Goal: Task Accomplishment & Management: Use online tool/utility

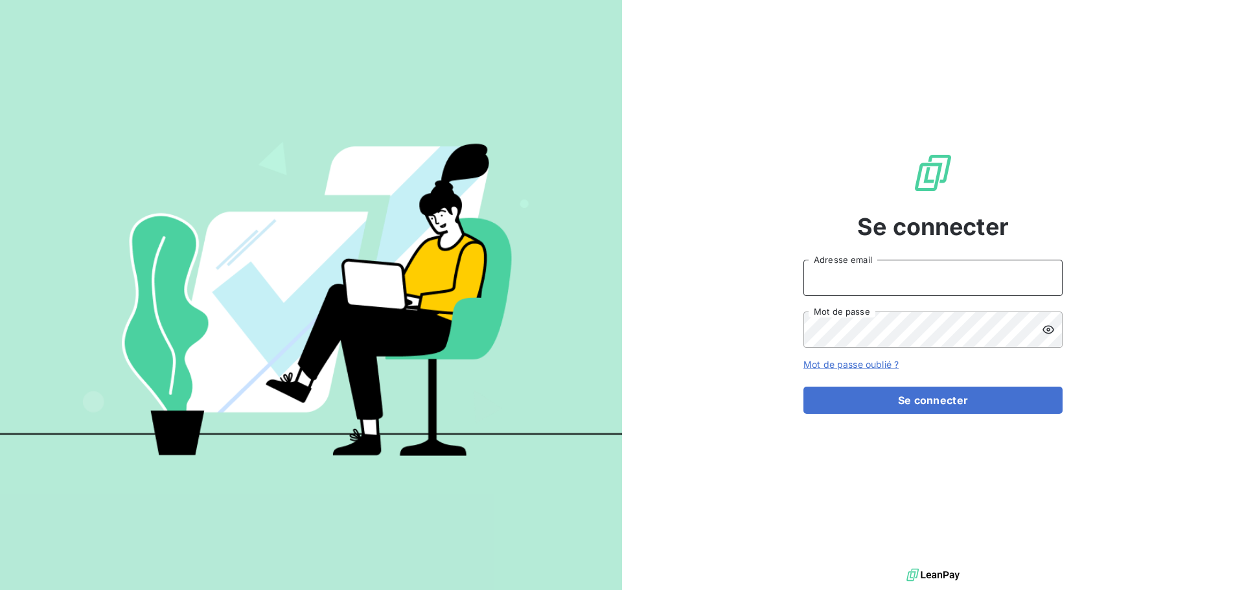
click at [916, 278] on input "Adresse email" at bounding box center [932, 278] width 259 height 36
type input "[PERSON_NAME][EMAIL_ADDRESS][DOMAIN_NAME]"
click at [803, 387] on button "Se connecter" at bounding box center [932, 400] width 259 height 27
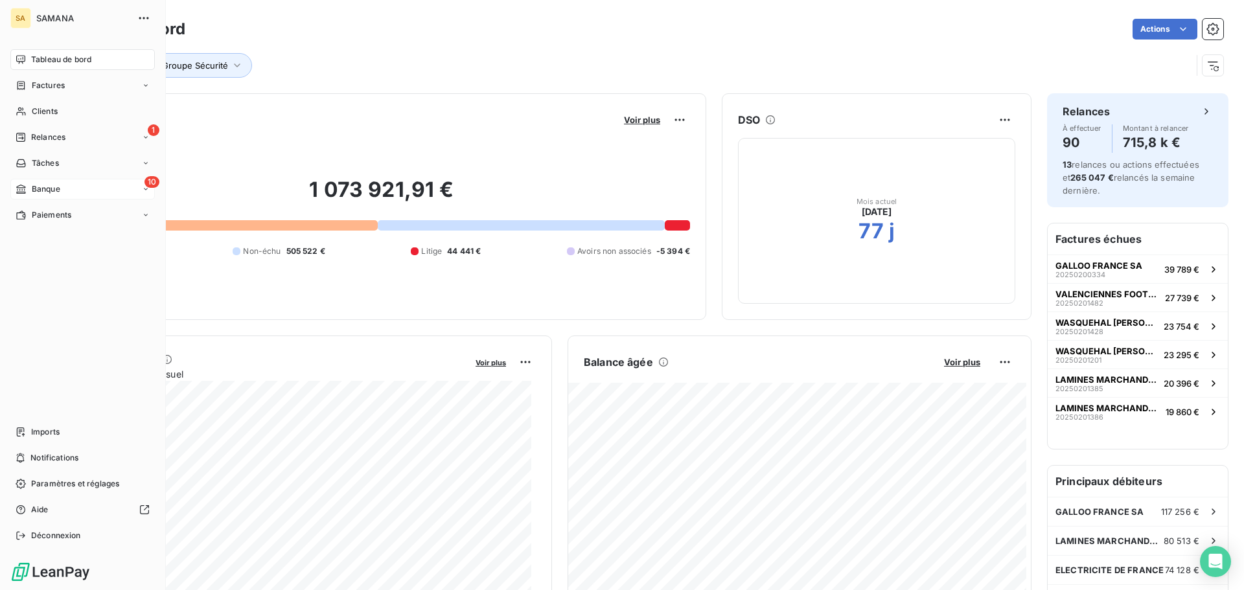
click at [27, 181] on div "10 Banque" at bounding box center [82, 189] width 144 height 21
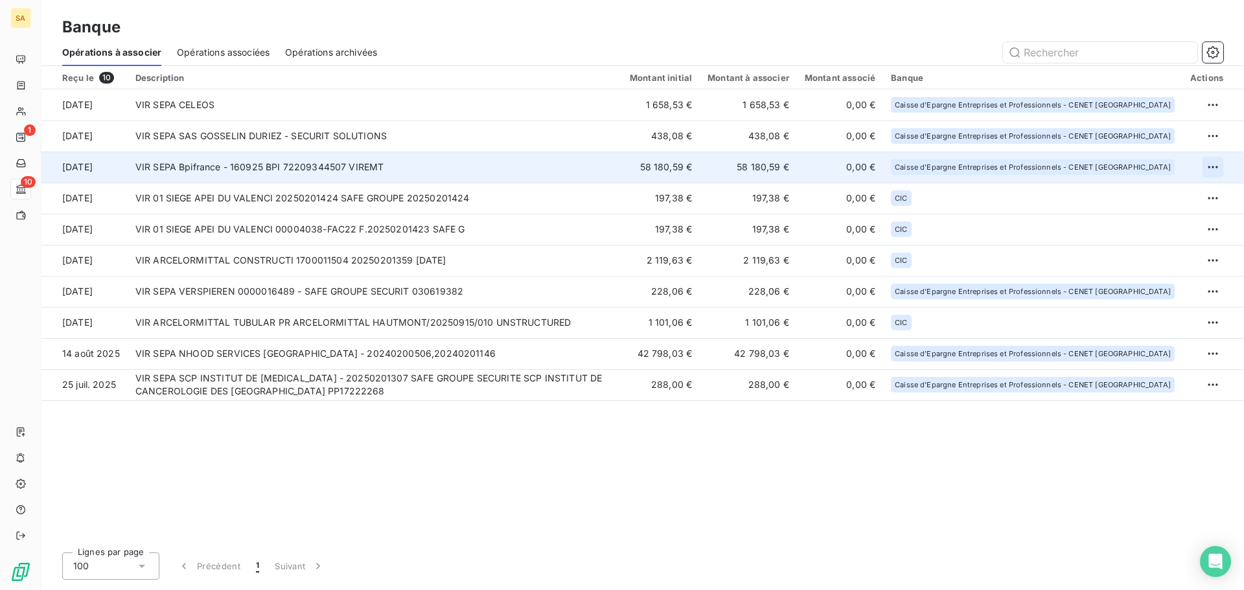
click at [1210, 167] on html "SA 1 10 Banque Opérations à associer Opérations associées Opérations archivées …" at bounding box center [622, 295] width 1244 height 590
click at [1143, 199] on div "Archiver l’opération" at bounding box center [1168, 195] width 100 height 21
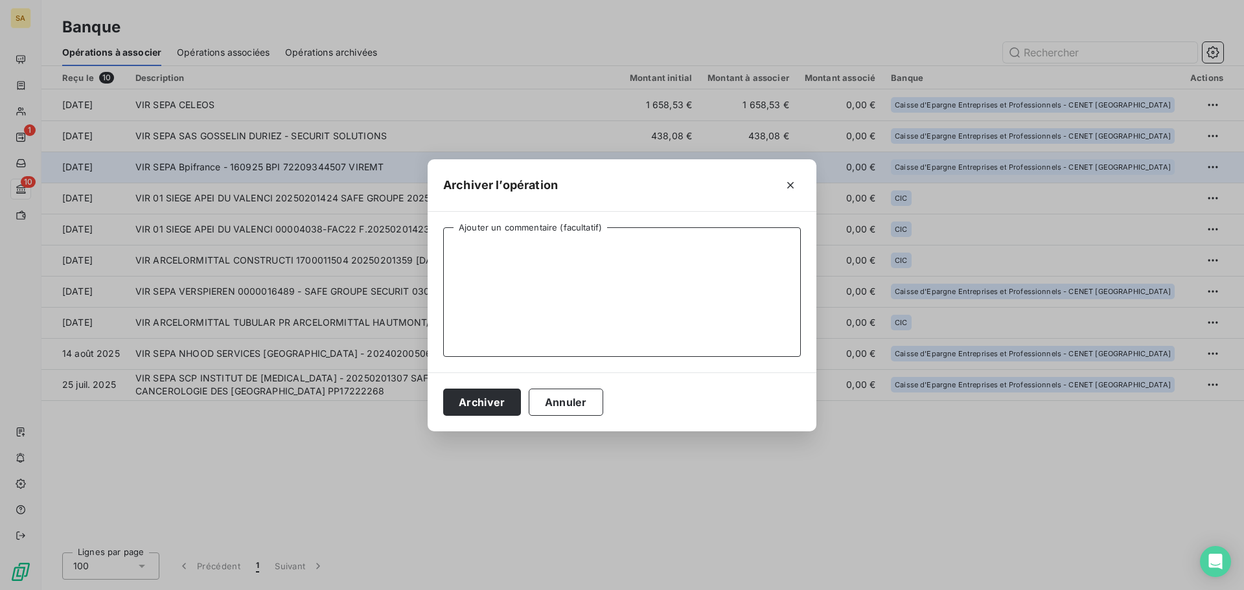
click at [634, 277] on textarea "Ajouter un commentaire (facultatif)" at bounding box center [622, 292] width 358 height 130
type textarea "Non lié à une prestation - Avance +"
click at [498, 404] on button "Archiver" at bounding box center [482, 402] width 78 height 27
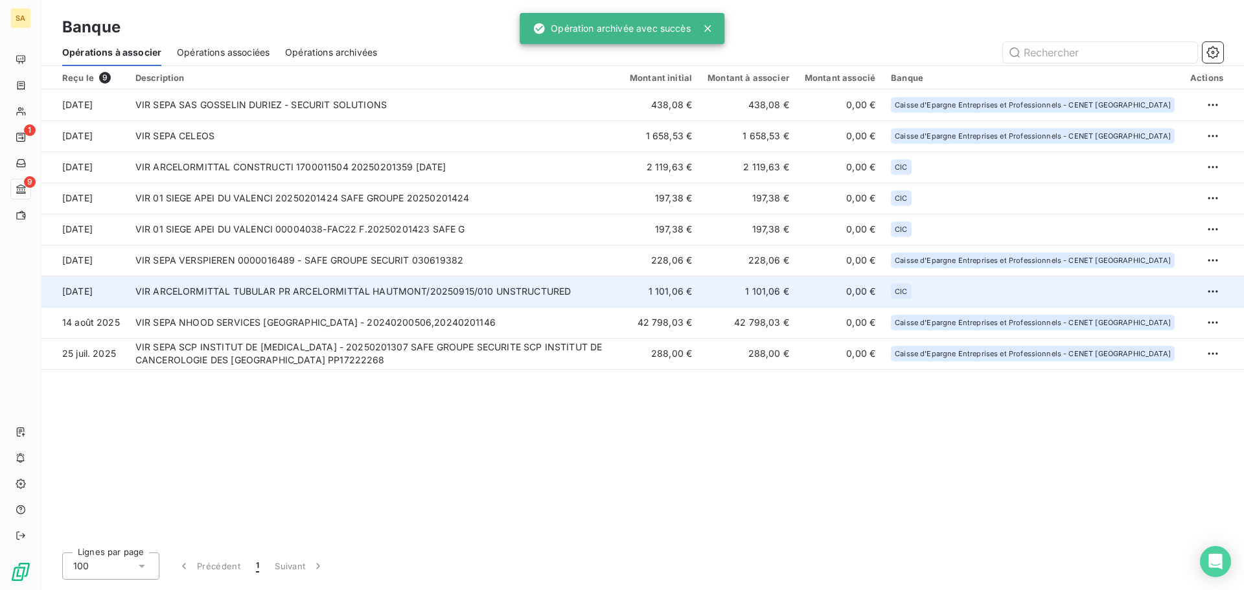
click at [483, 290] on td "VIR ARCELORMITTAL TUBULAR PR ARCELORMITTAL HAUTMONT/20250915/010 UNSTRUCTURED" at bounding box center [375, 291] width 494 height 31
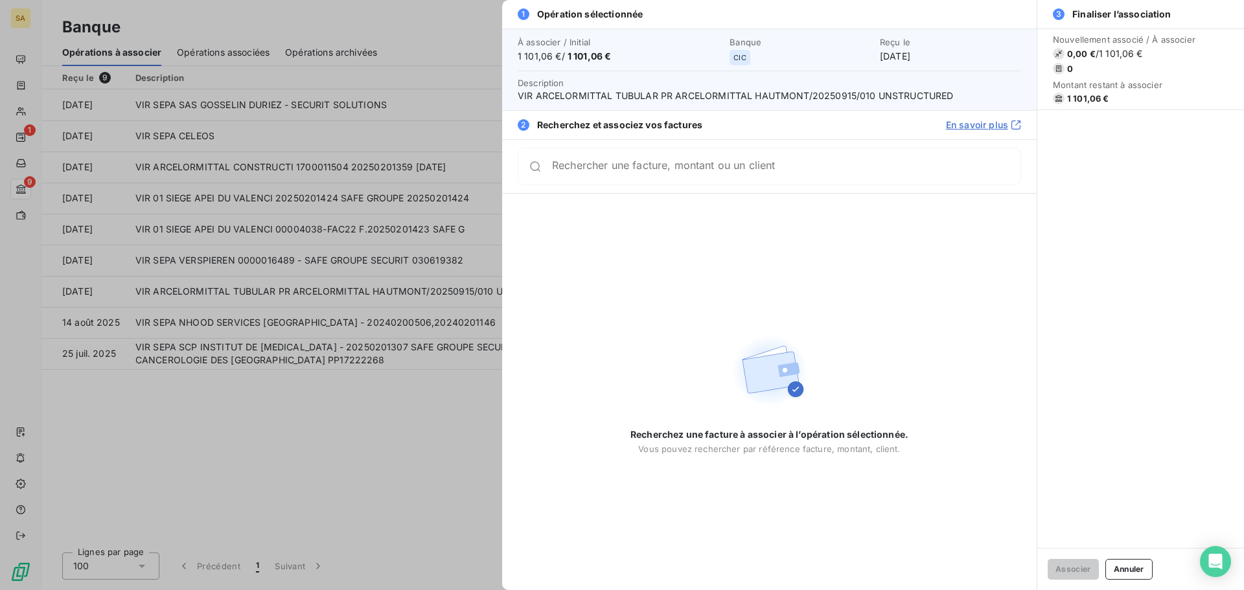
click at [305, 463] on div at bounding box center [622, 295] width 1244 height 590
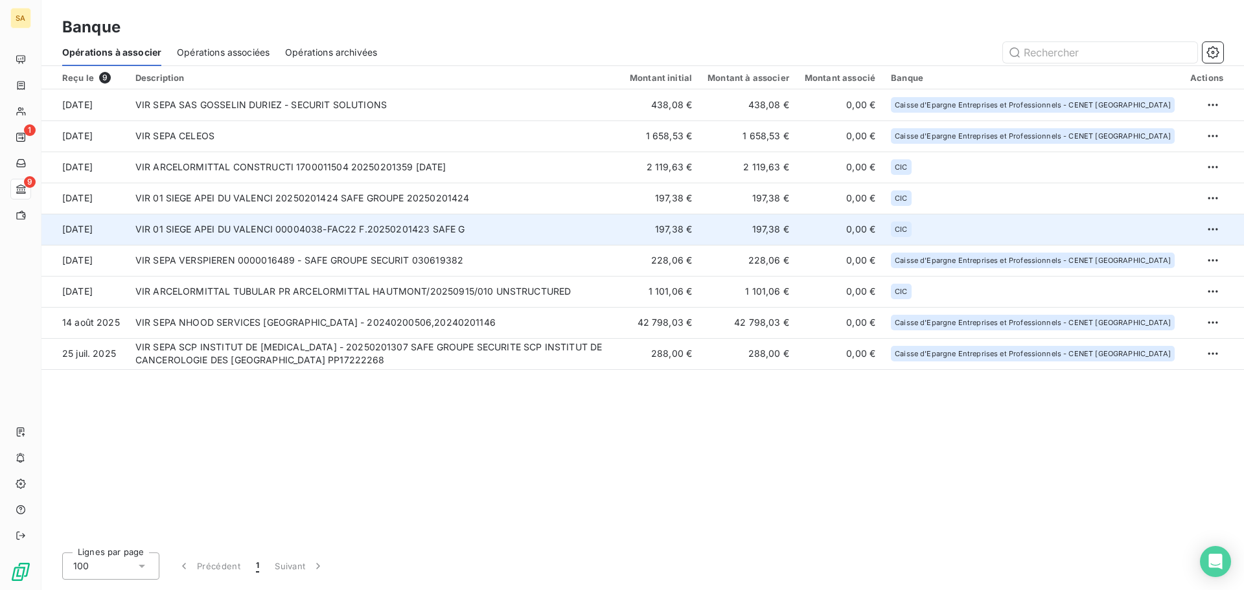
click at [287, 231] on td "VIR 01 SIEGE APEI DU VALENCI 00004038-FAC22 F.20250201423 SAFE G" at bounding box center [375, 229] width 494 height 31
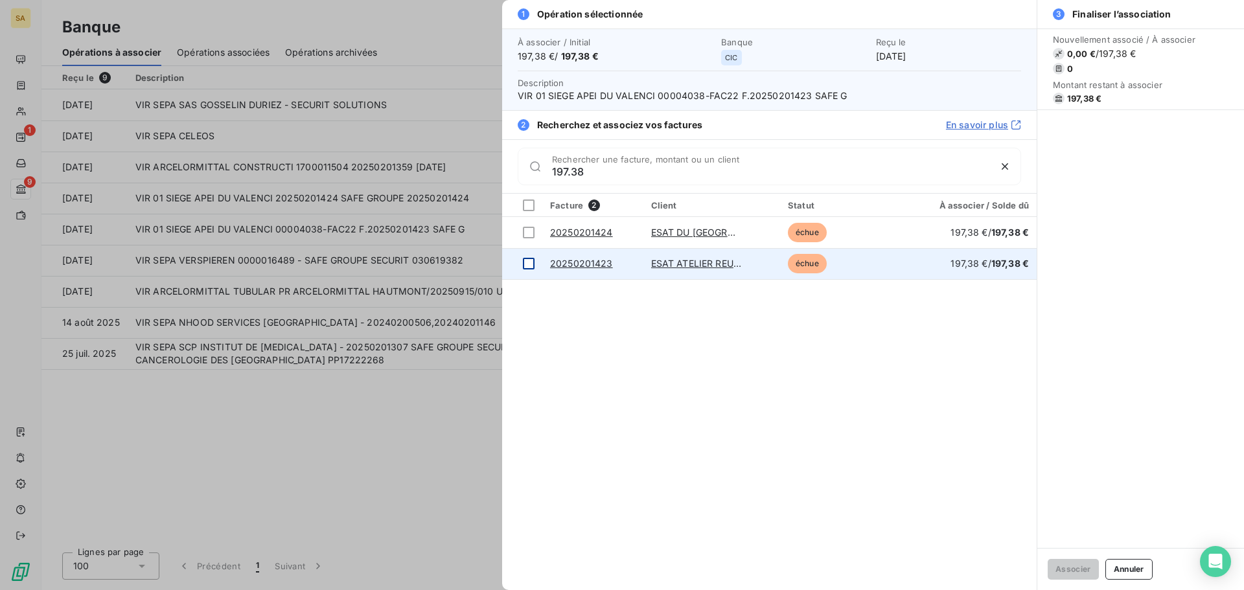
type input "197.38"
click at [529, 268] on div at bounding box center [529, 264] width 12 height 12
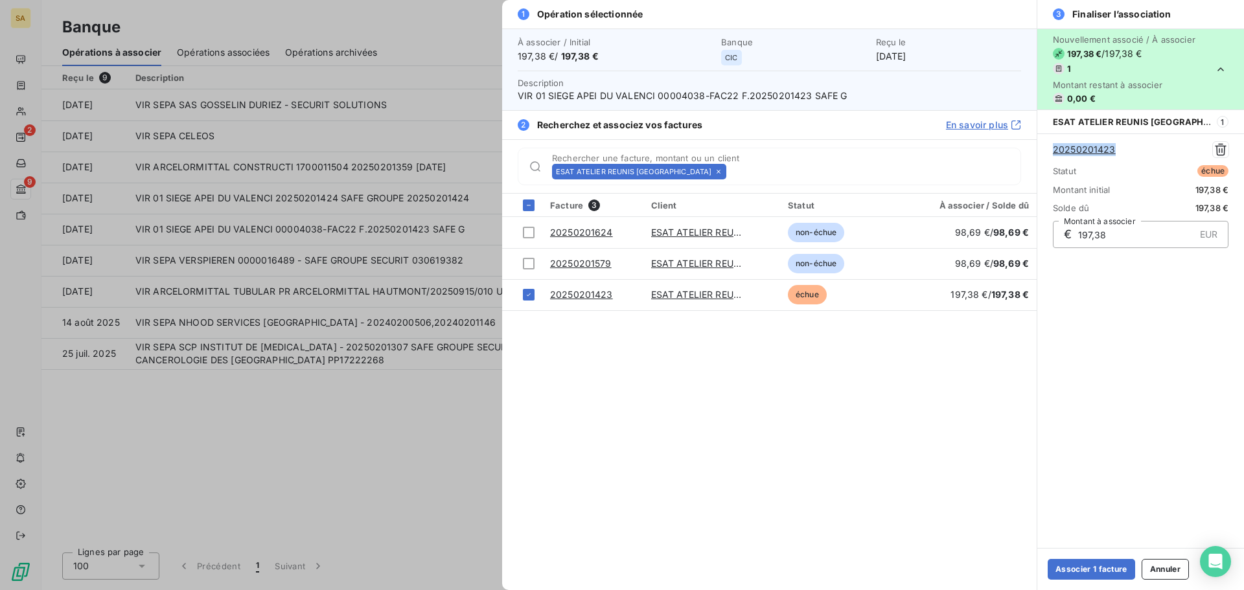
drag, startPoint x: 1136, startPoint y: 152, endPoint x: 1047, endPoint y: 152, distance: 88.8
click at [1047, 152] on div "20250201423 Statut échue Montant initial 197,38 € Solde dû 197,38 € € 197,38 EU…" at bounding box center [1140, 194] width 207 height 122
copy link "20250201423"
click at [1120, 574] on button "Associer 1 facture" at bounding box center [1091, 569] width 87 height 21
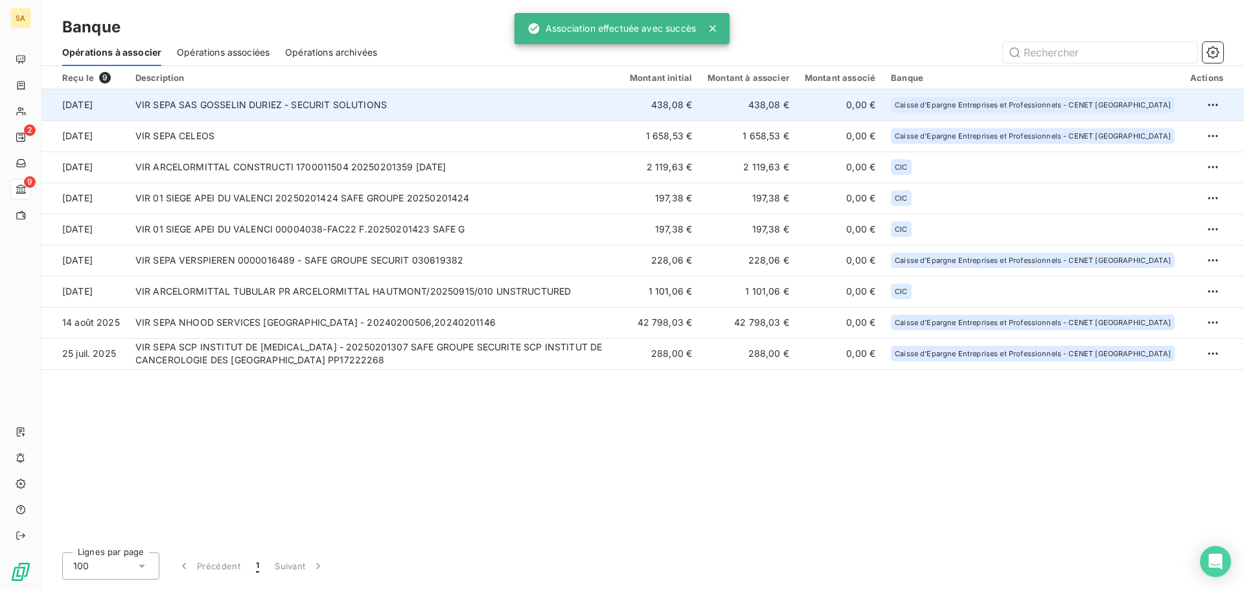
click at [358, 102] on td "VIR SEPA SAS GOSSELIN DURIEZ - SECURIT SOLUTIONS" at bounding box center [375, 104] width 494 height 31
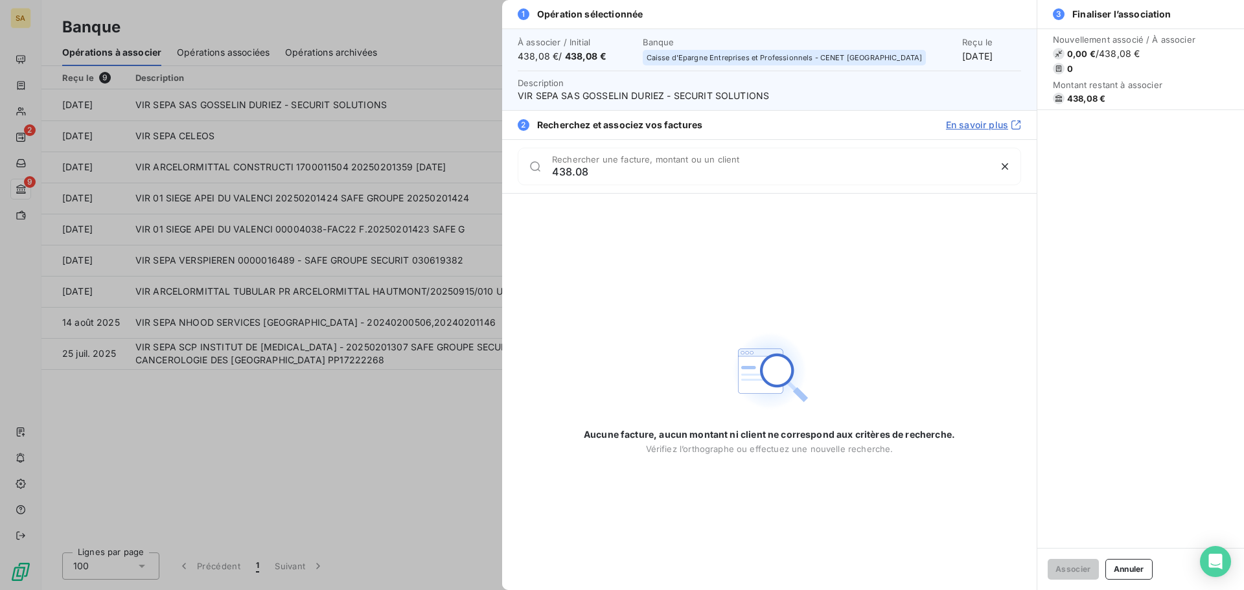
type input "438.08"
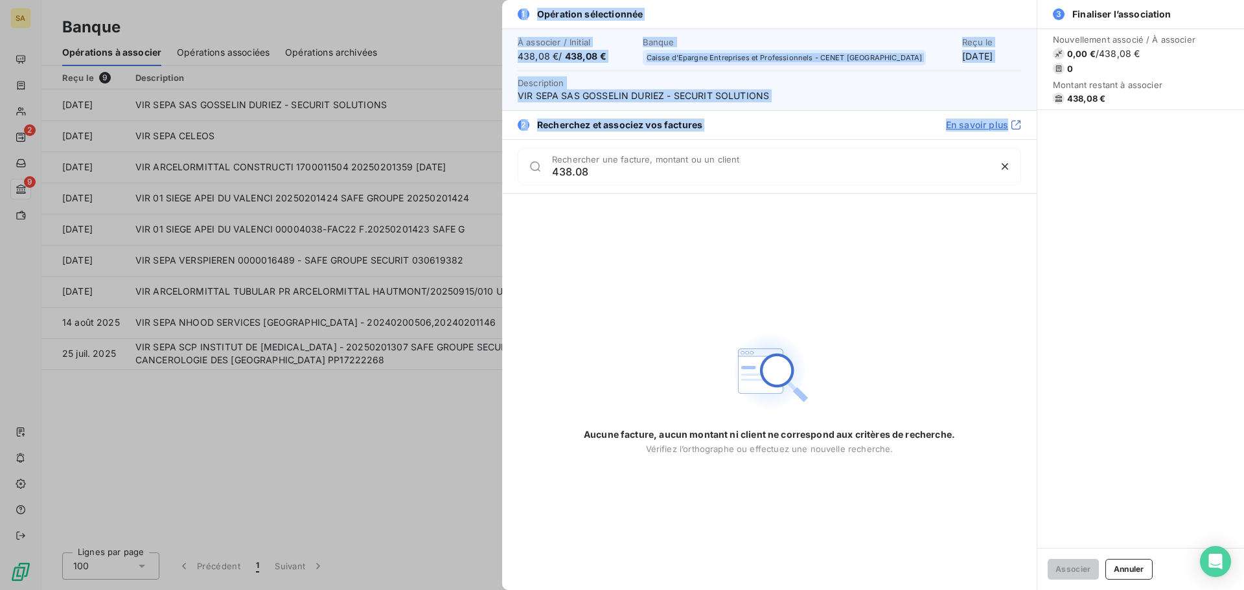
drag, startPoint x: 604, startPoint y: 179, endPoint x: 345, endPoint y: 157, distance: 259.5
click at [345, 590] on div "1 Opération sélectionnée À associer / Initial 438,08 € / 438,08 € Banque Caisse…" at bounding box center [622, 590] width 1244 height 0
click at [456, 212] on div at bounding box center [622, 295] width 1244 height 590
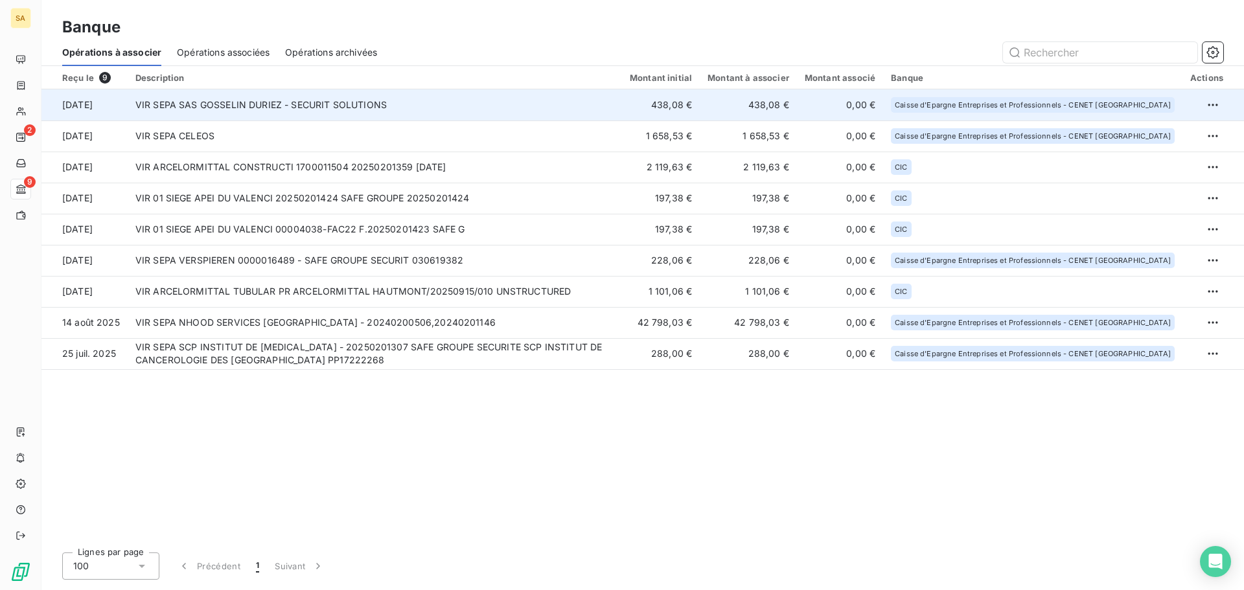
click at [369, 102] on td "VIR SEPA SAS GOSSELIN DURIEZ - SECURIT SOLUTIONS" at bounding box center [375, 104] width 494 height 31
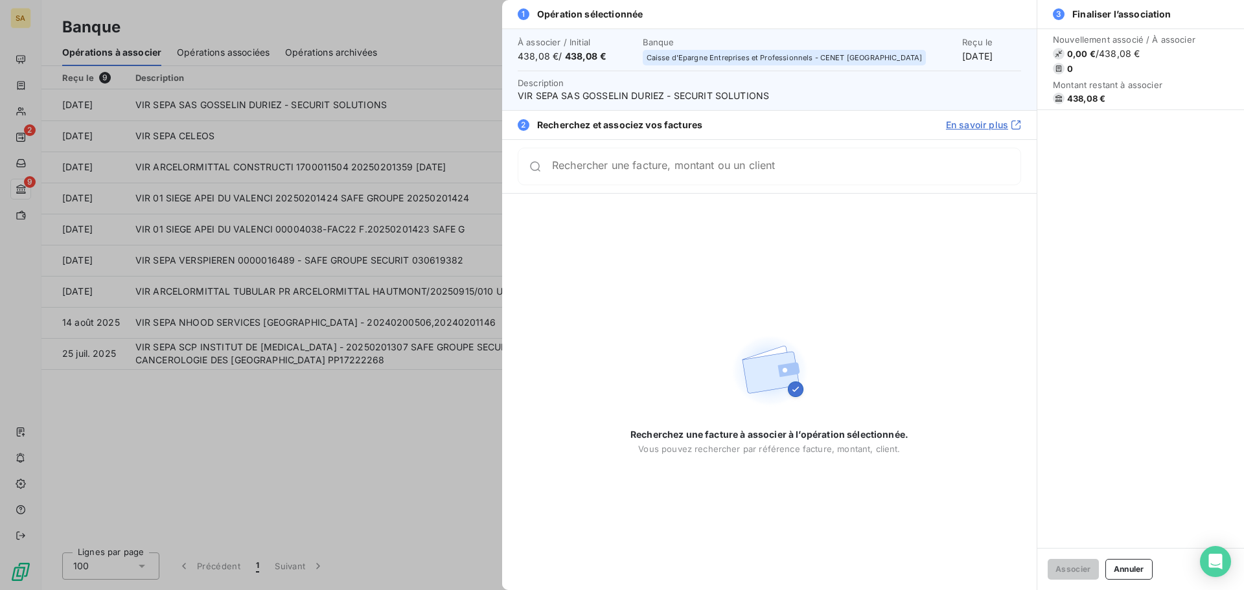
click at [633, 173] on input "Rechercher une facture, montant ou un client" at bounding box center [786, 166] width 468 height 13
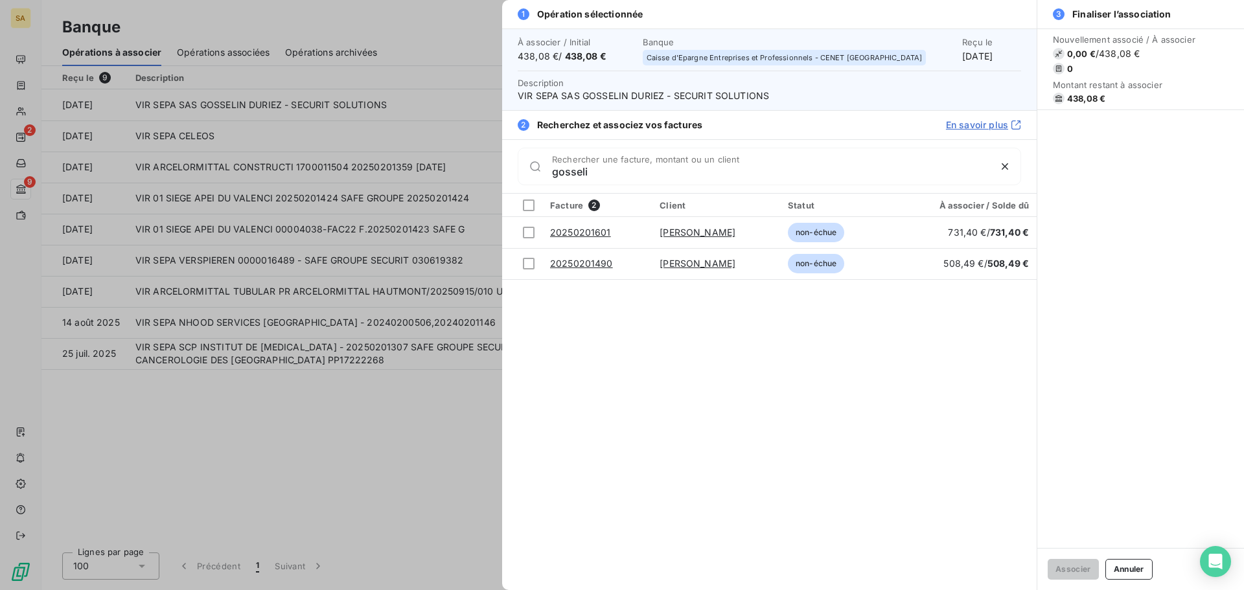
type input "gosseli"
click at [340, 130] on div at bounding box center [622, 295] width 1244 height 590
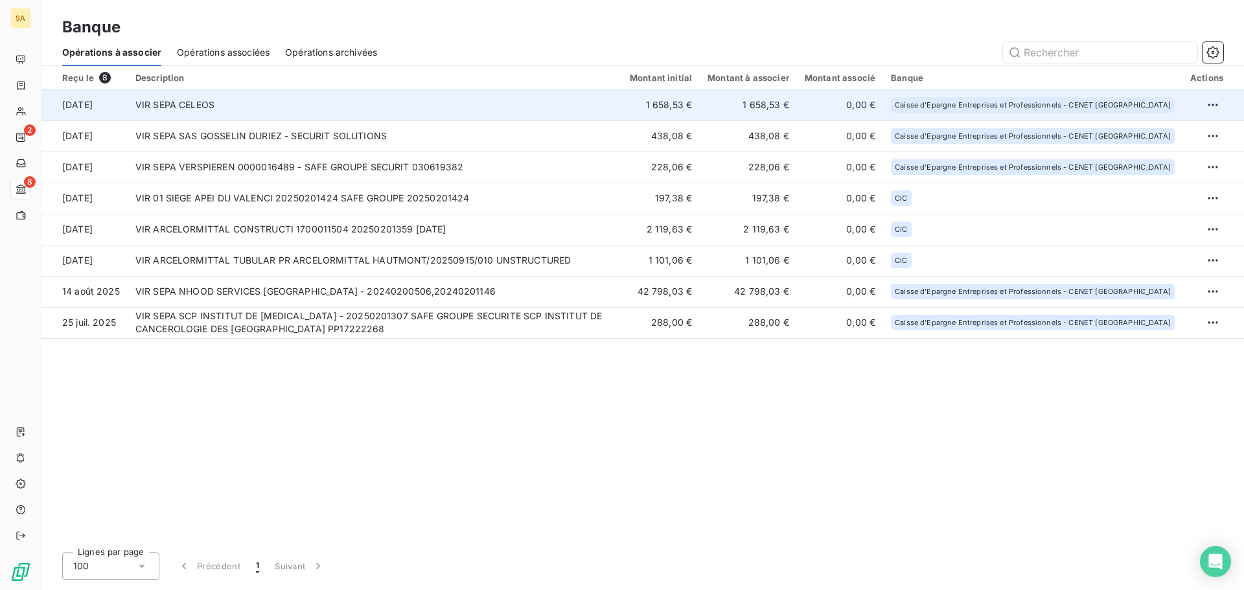
click at [387, 106] on td "VIR SEPA CELEOS" at bounding box center [375, 104] width 494 height 31
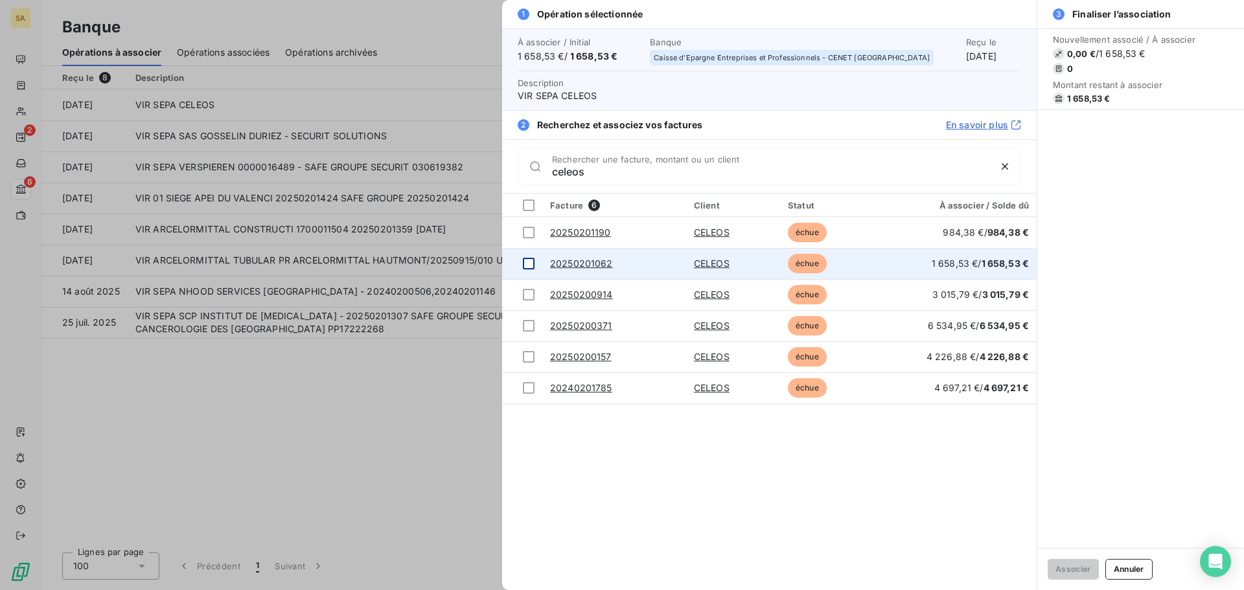
type input "celeos"
click at [530, 262] on div at bounding box center [529, 264] width 12 height 12
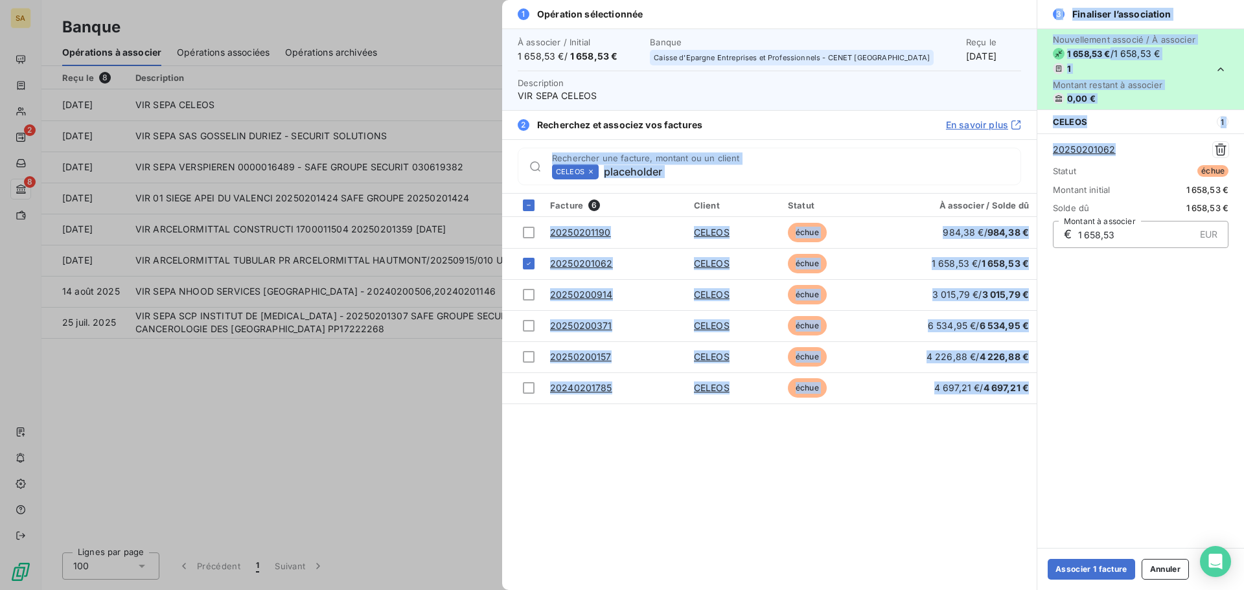
drag, startPoint x: 1127, startPoint y: 143, endPoint x: 1009, endPoint y: 146, distance: 118.6
click at [1009, 146] on div "1 Opération sélectionnée À associer / Initial 1 658,53 € / 1 658,53 € Banque Ca…" at bounding box center [873, 295] width 742 height 590
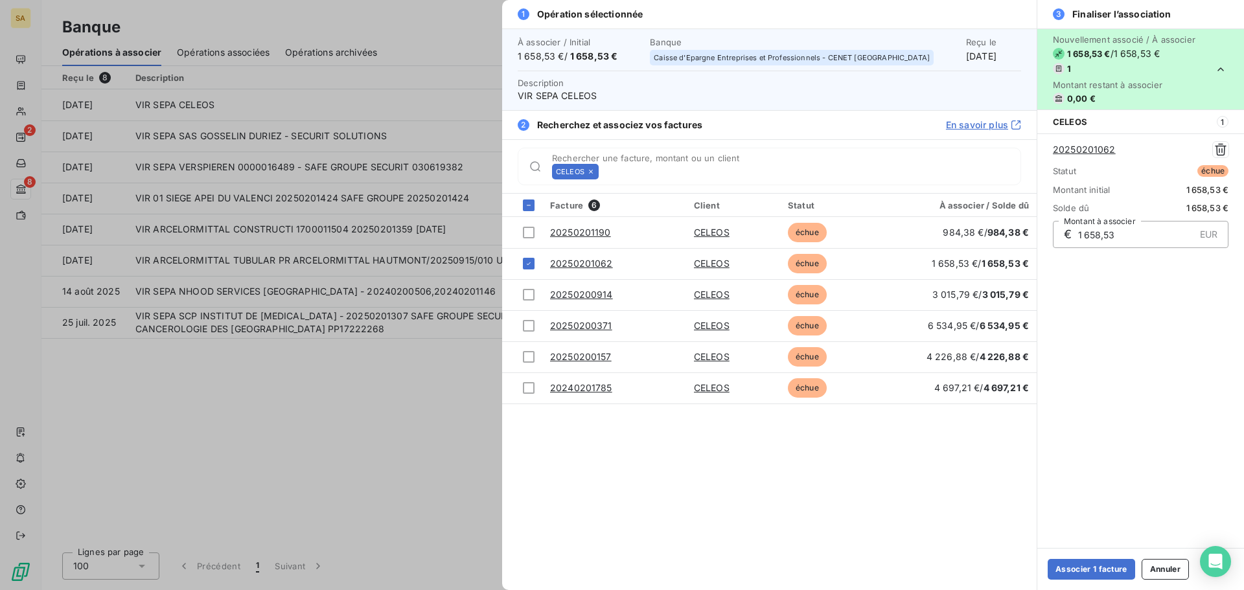
click at [1133, 317] on div "Nouvellement associé / À associer 1 658,53 € / 1 658,53 € 1 Montant restant à a…" at bounding box center [1140, 289] width 207 height 520
drag, startPoint x: 1136, startPoint y: 151, endPoint x: 1045, endPoint y: 144, distance: 90.9
click at [1045, 144] on div "20250201062 Statut échue Montant initial 1 658,53 € Solde dû 1 658,53 € € 1 658…" at bounding box center [1140, 194] width 207 height 122
copy link "20250201062"
click at [1083, 569] on button "Associer 1 facture" at bounding box center [1091, 569] width 87 height 21
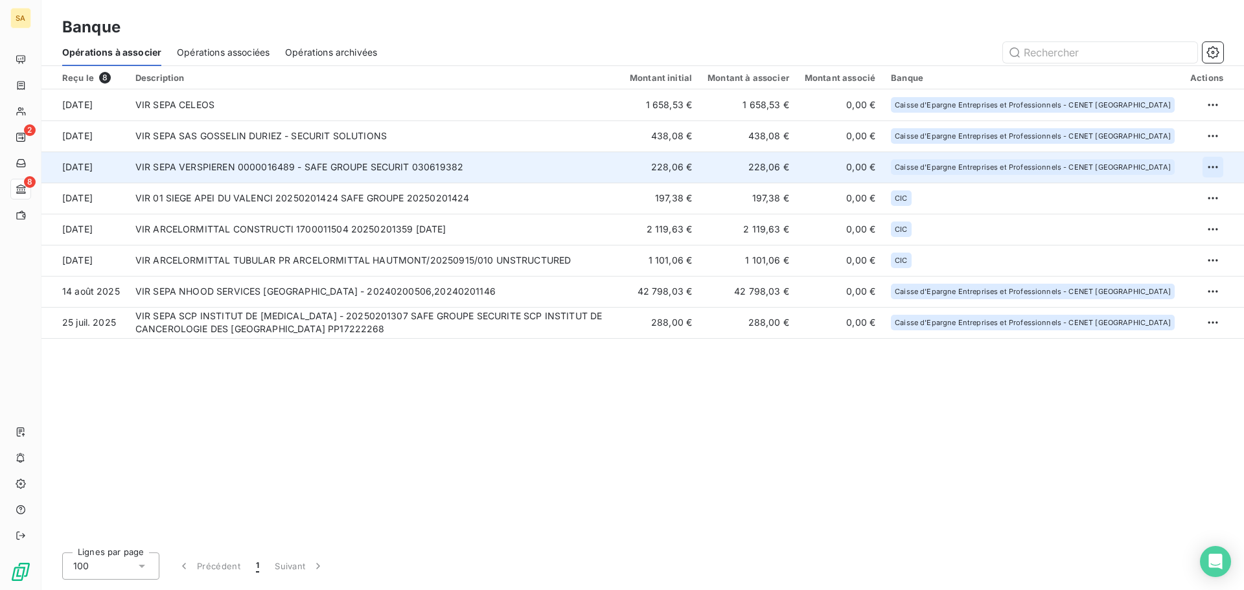
click at [1212, 166] on html "SA 2 8 Banque Opérations à associer Opérations associées Opérations archivées R…" at bounding box center [622, 295] width 1244 height 590
click at [1175, 198] on div "Archiver l’opération" at bounding box center [1168, 195] width 100 height 21
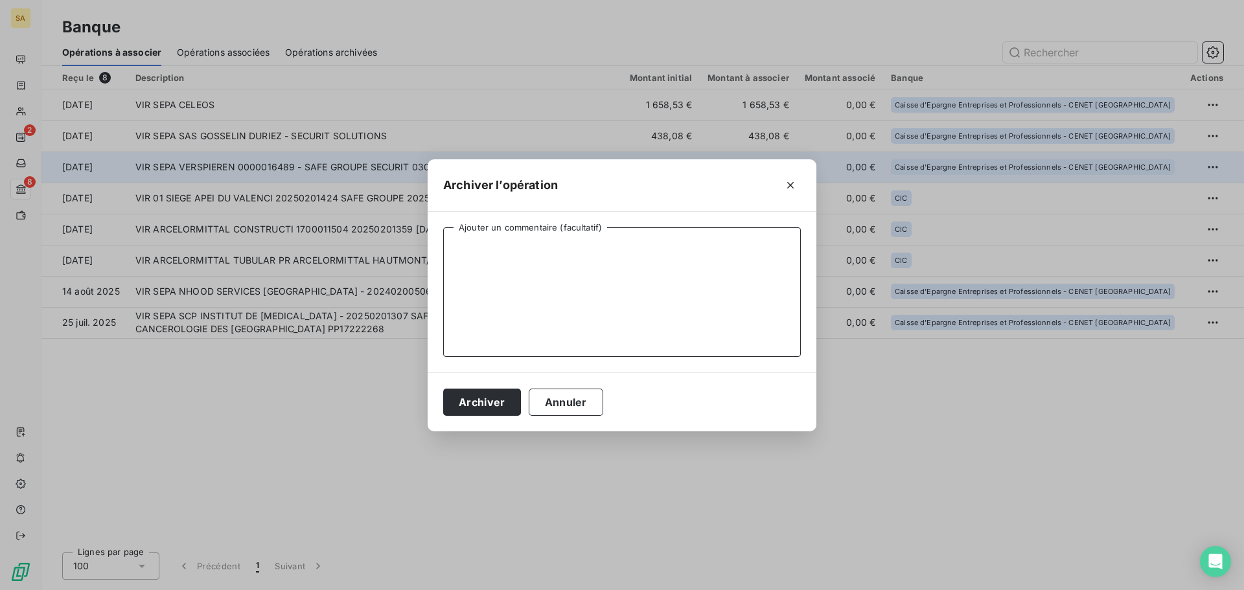
click at [644, 275] on textarea "Ajouter un commentaire (facultatif)" at bounding box center [622, 292] width 358 height 130
type textarea "Non lié à une prestation"
click at [487, 406] on button "Archiver" at bounding box center [482, 402] width 78 height 27
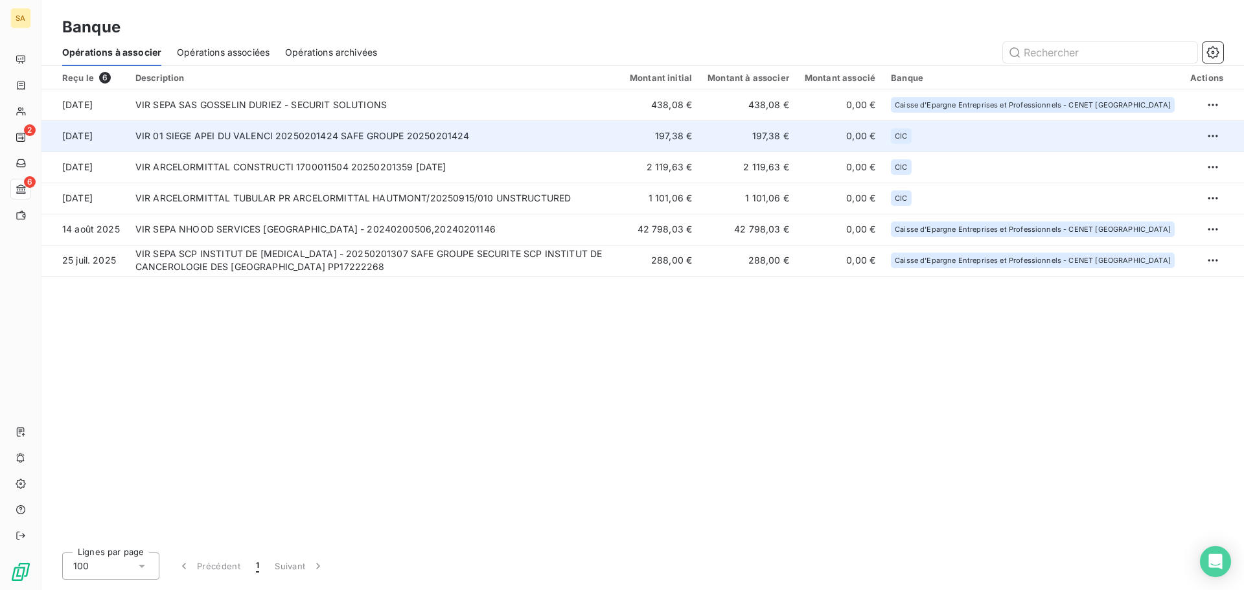
click at [330, 139] on td "VIR 01 SIEGE APEI DU VALENCI 20250201424 SAFE GROUPE 20250201424" at bounding box center [375, 136] width 494 height 31
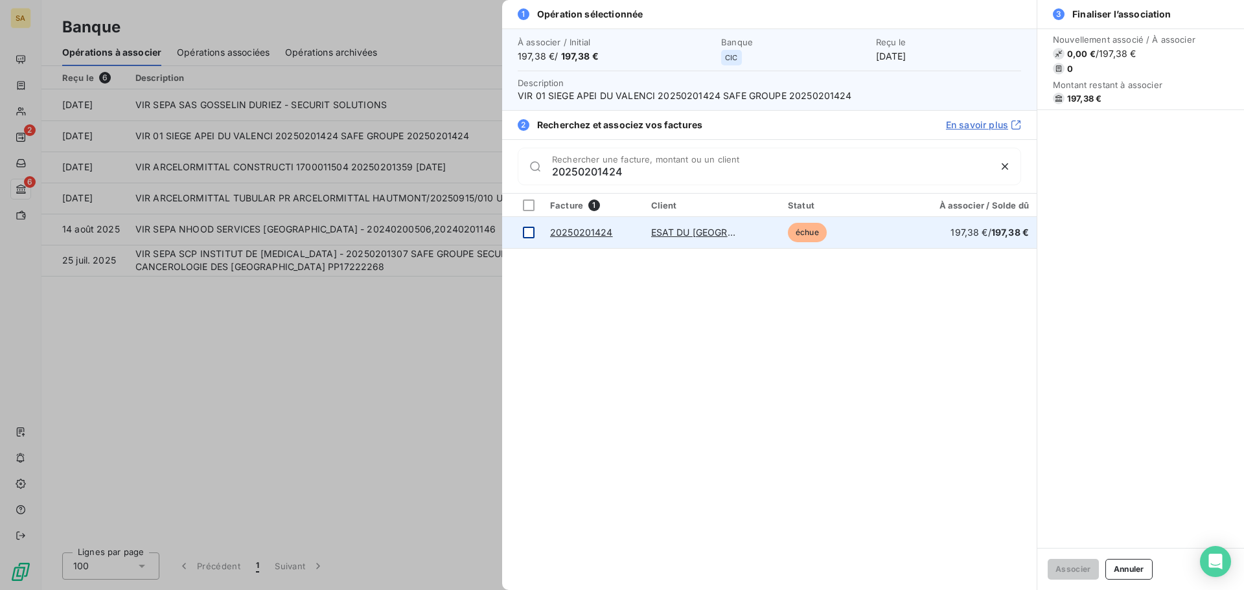
type input "20250201424"
click at [531, 235] on div at bounding box center [529, 233] width 12 height 12
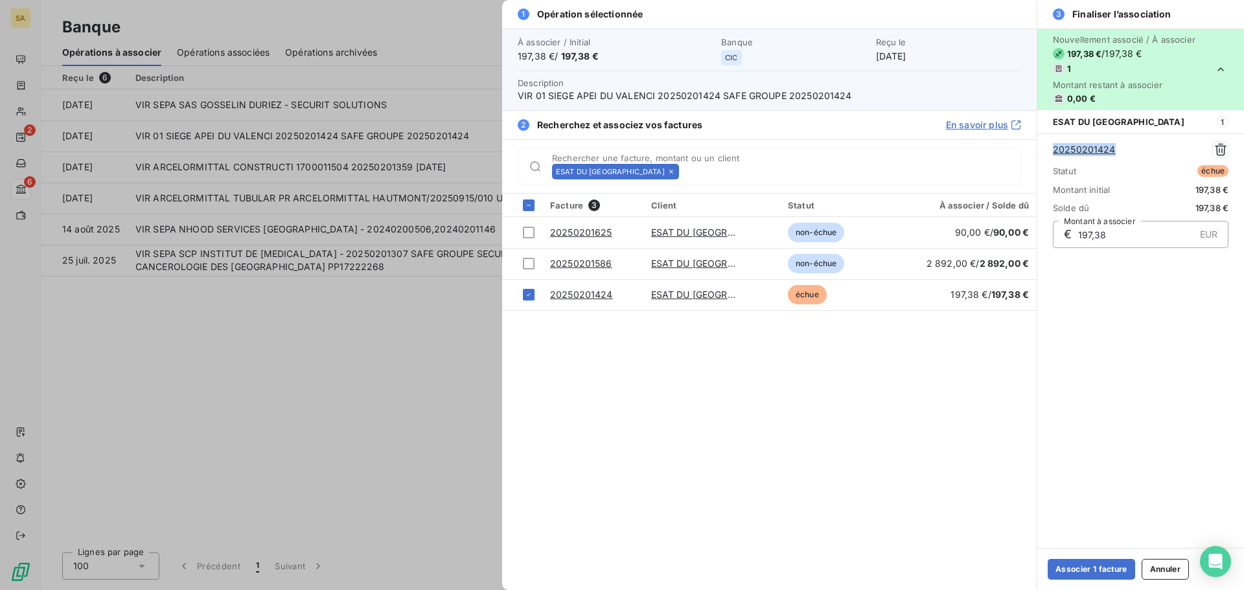
drag, startPoint x: 1120, startPoint y: 147, endPoint x: 1041, endPoint y: 146, distance: 79.1
click at [1041, 146] on div "20250201424 Statut échue Montant initial 197,38 € Solde dû 197,38 € € 197,38 EU…" at bounding box center [1140, 194] width 207 height 122
copy link "20250201424"
click at [1099, 564] on button "Associer 1 facture" at bounding box center [1091, 569] width 87 height 21
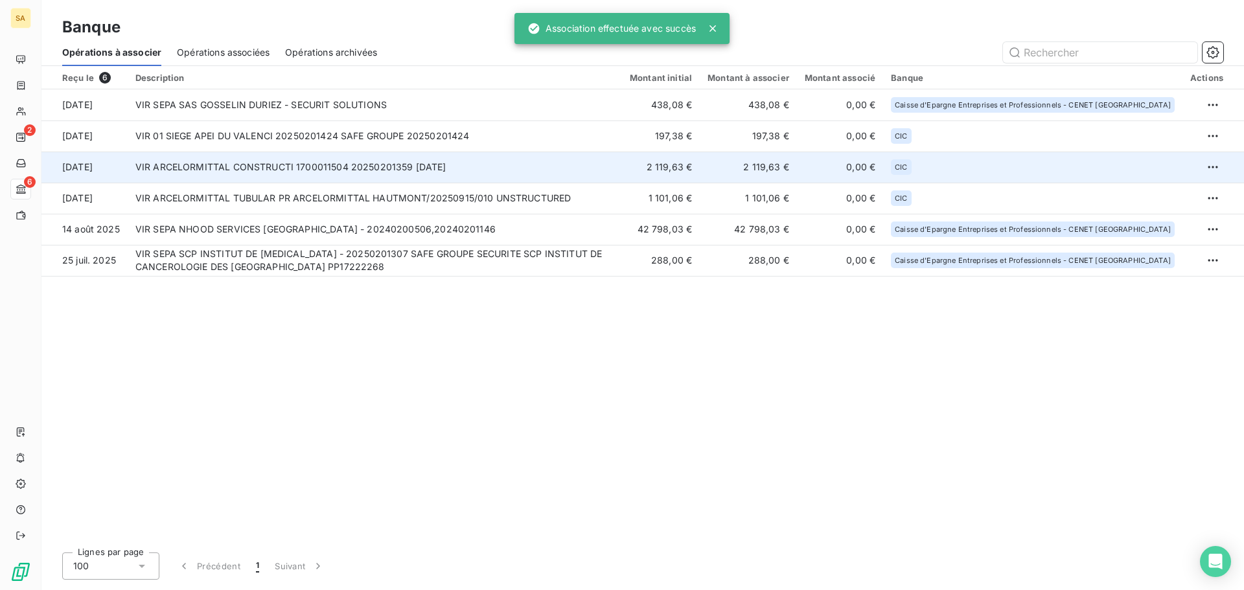
click at [361, 168] on td "VIR ARCELORMITTAL CONSTRUCTI 1700011504 20250201359 [DATE]" at bounding box center [375, 167] width 494 height 31
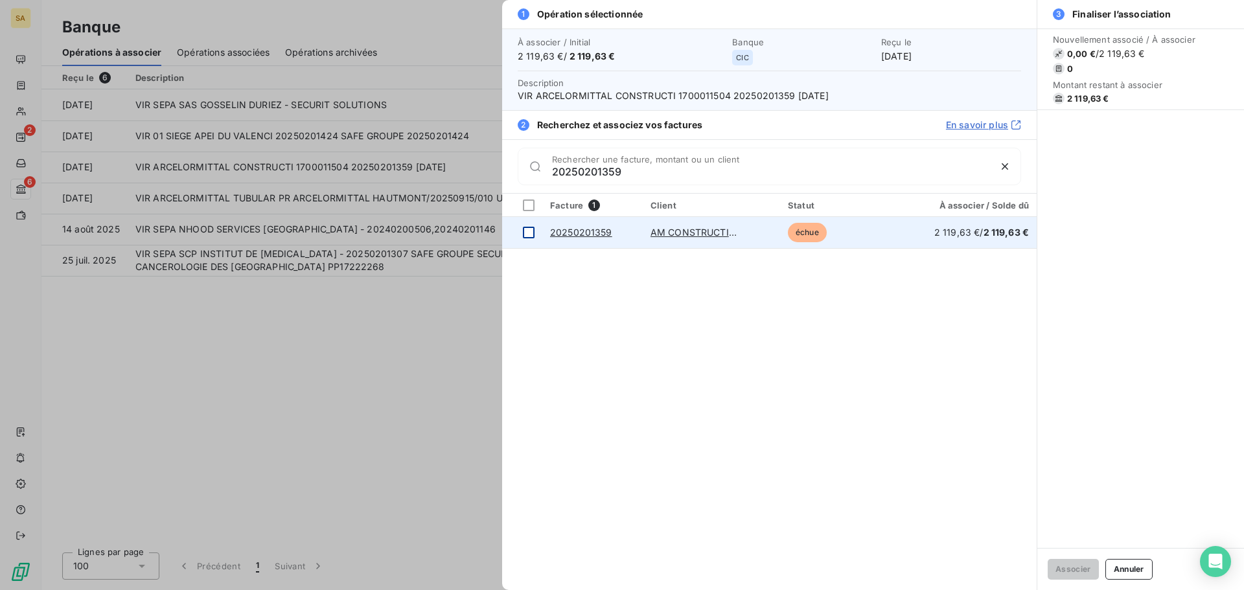
type input "20250201359"
click at [528, 233] on div at bounding box center [529, 233] width 12 height 12
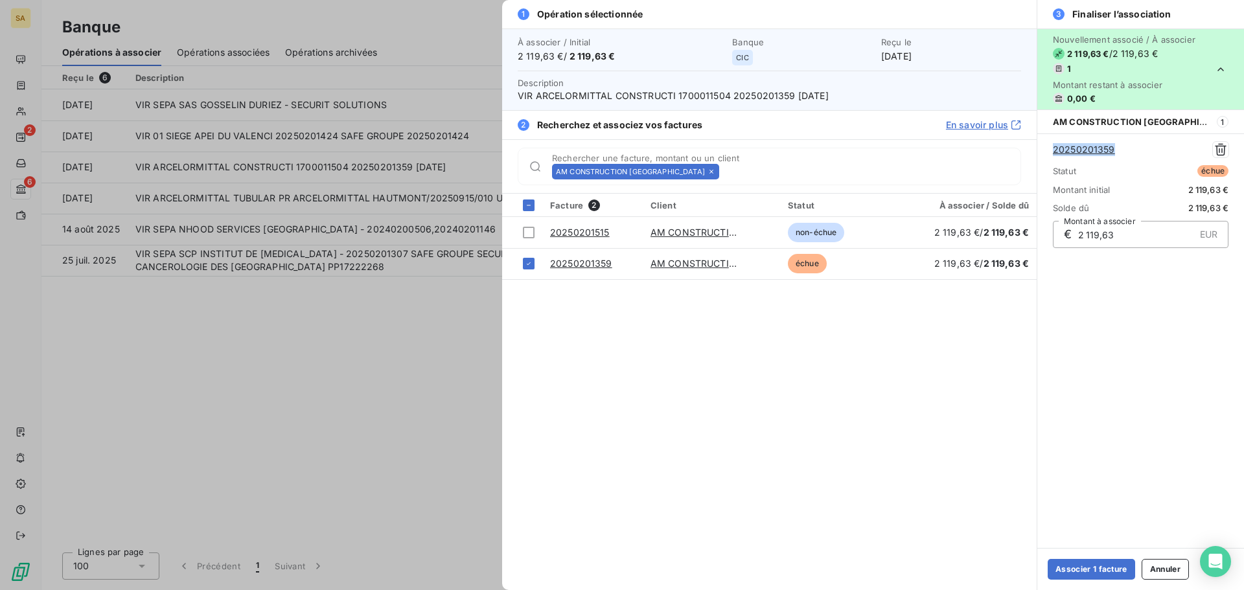
drag, startPoint x: 1127, startPoint y: 151, endPoint x: 1046, endPoint y: 149, distance: 81.7
click at [1046, 149] on div "20250201359 Statut échue Montant initial 2 119,63 € Solde dû 2 119,63 € € 2 119…" at bounding box center [1140, 194] width 207 height 122
copy link "20250201359"
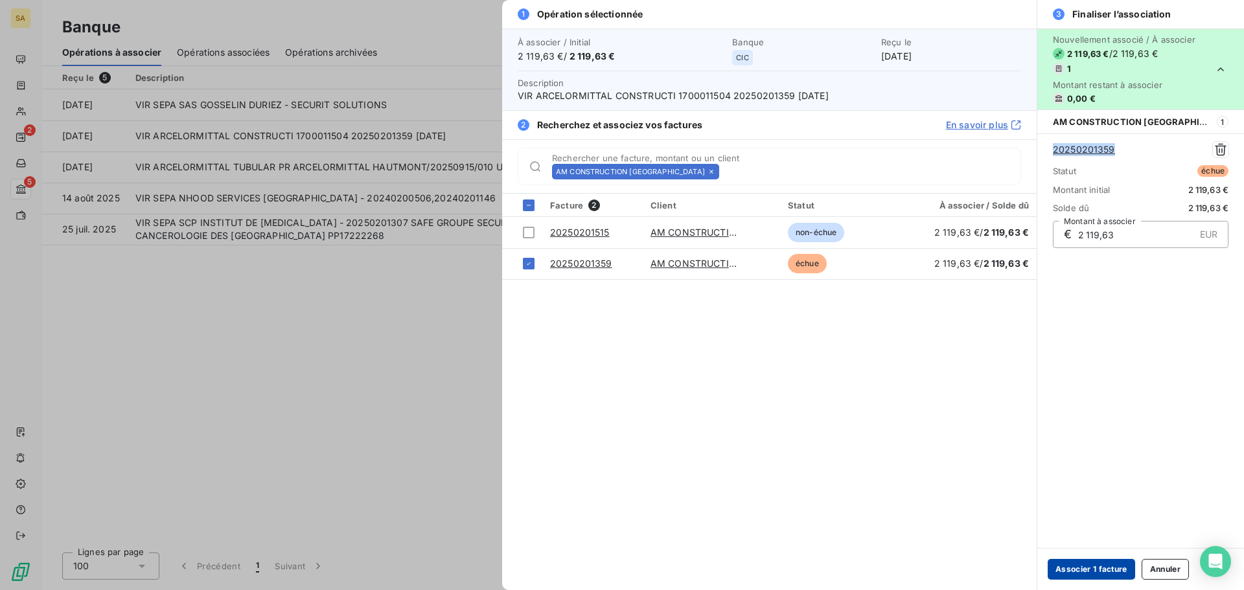
click at [1105, 566] on button "Associer 1 facture" at bounding box center [1091, 569] width 87 height 21
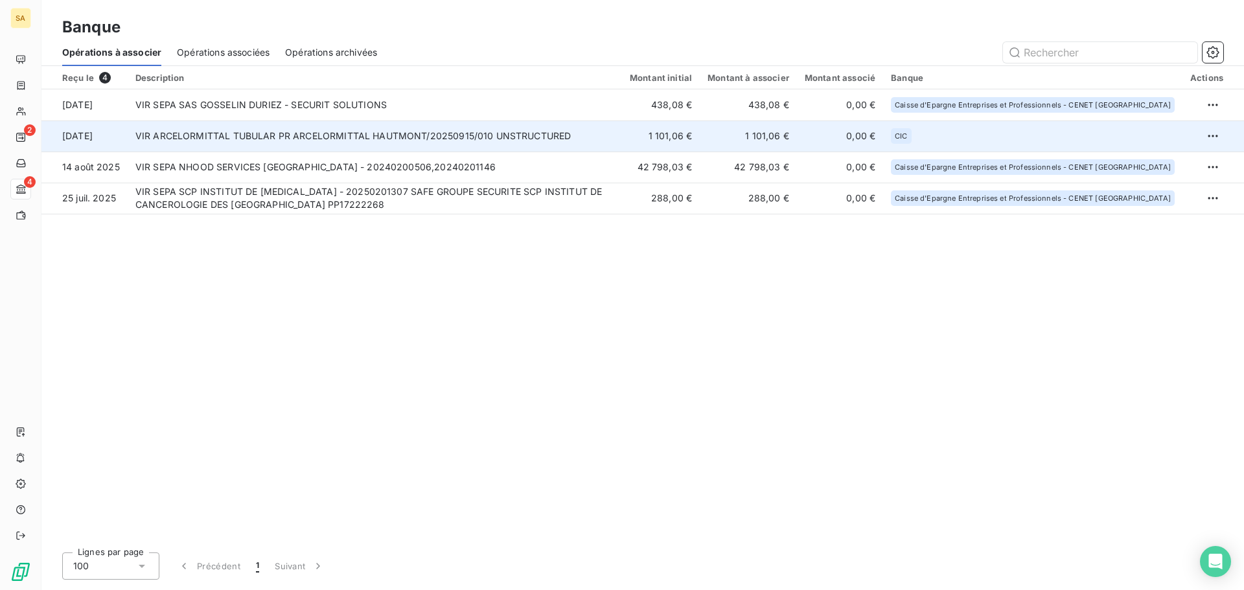
click at [577, 133] on td "VIR ARCELORMITTAL TUBULAR PR ARCELORMITTAL HAUTMONT/20250915/010 UNSTRUCTURED" at bounding box center [375, 136] width 494 height 31
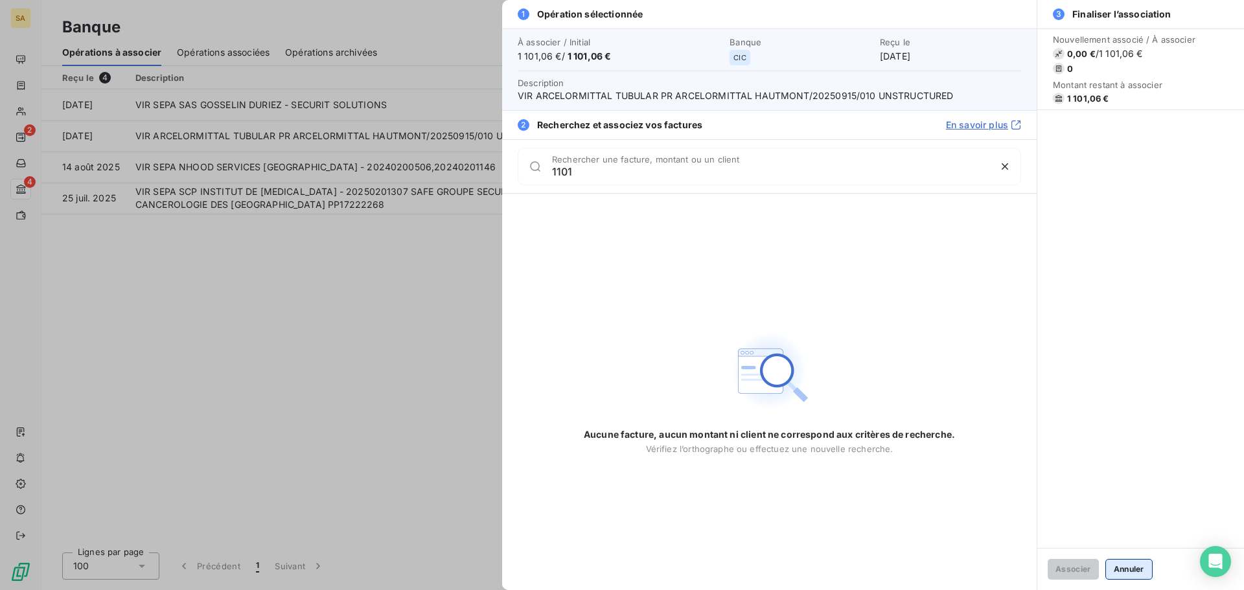
type input "1101"
click at [1142, 568] on button "Annuler" at bounding box center [1128, 569] width 47 height 21
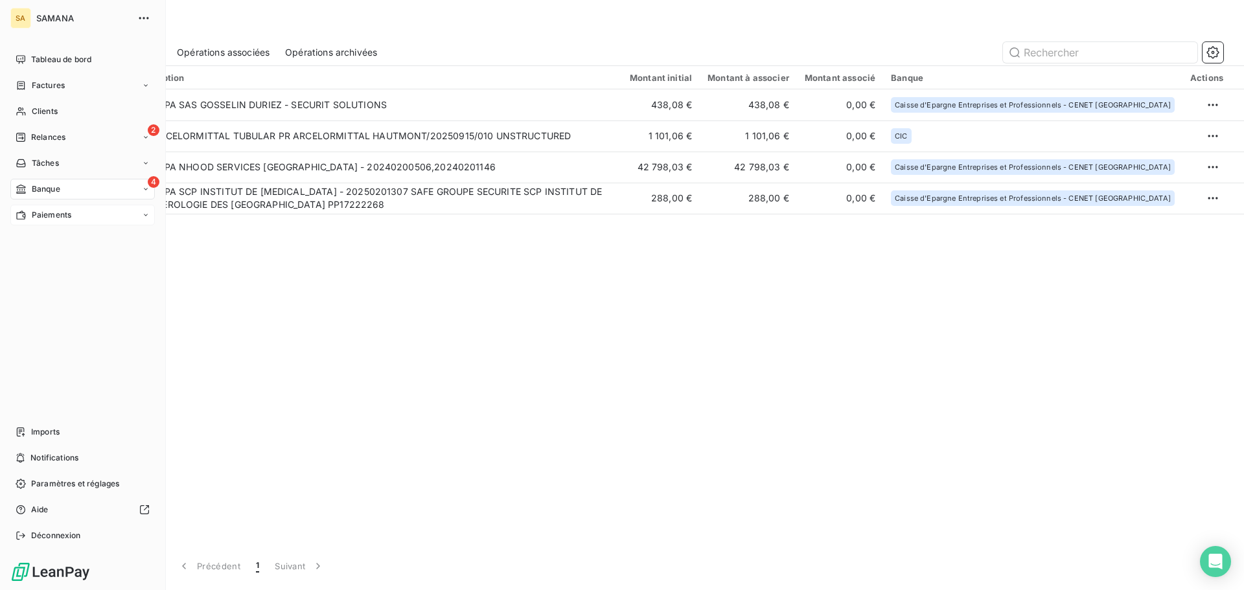
click at [26, 210] on icon at bounding box center [21, 215] width 11 height 10
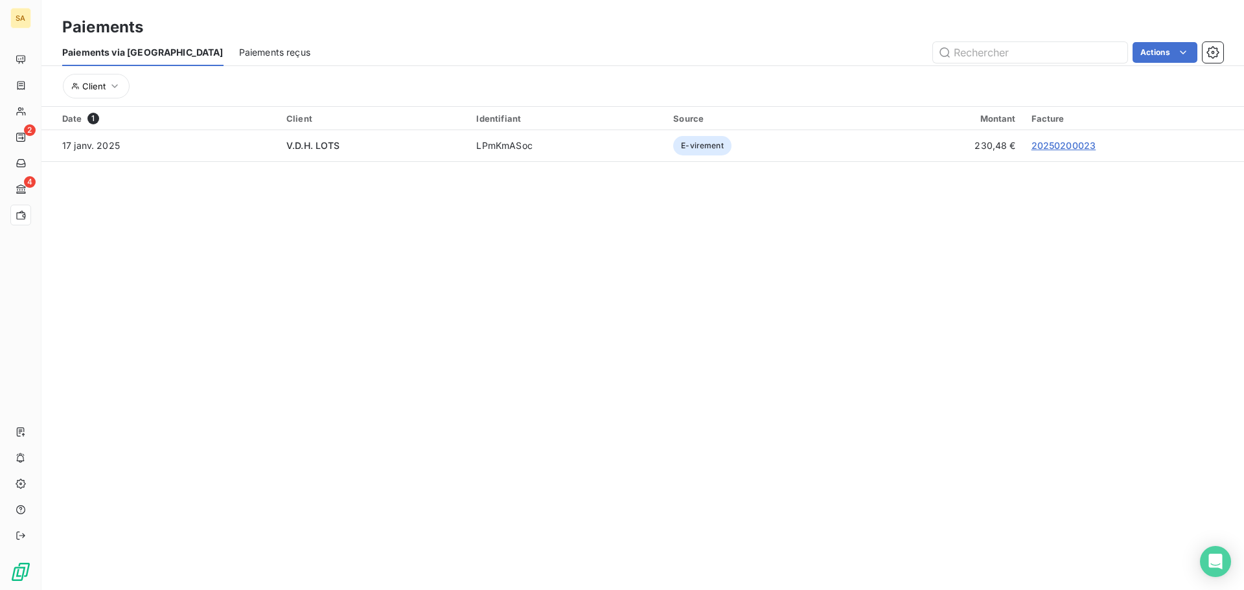
click at [239, 52] on span "Paiements reçus" at bounding box center [274, 52] width 71 height 13
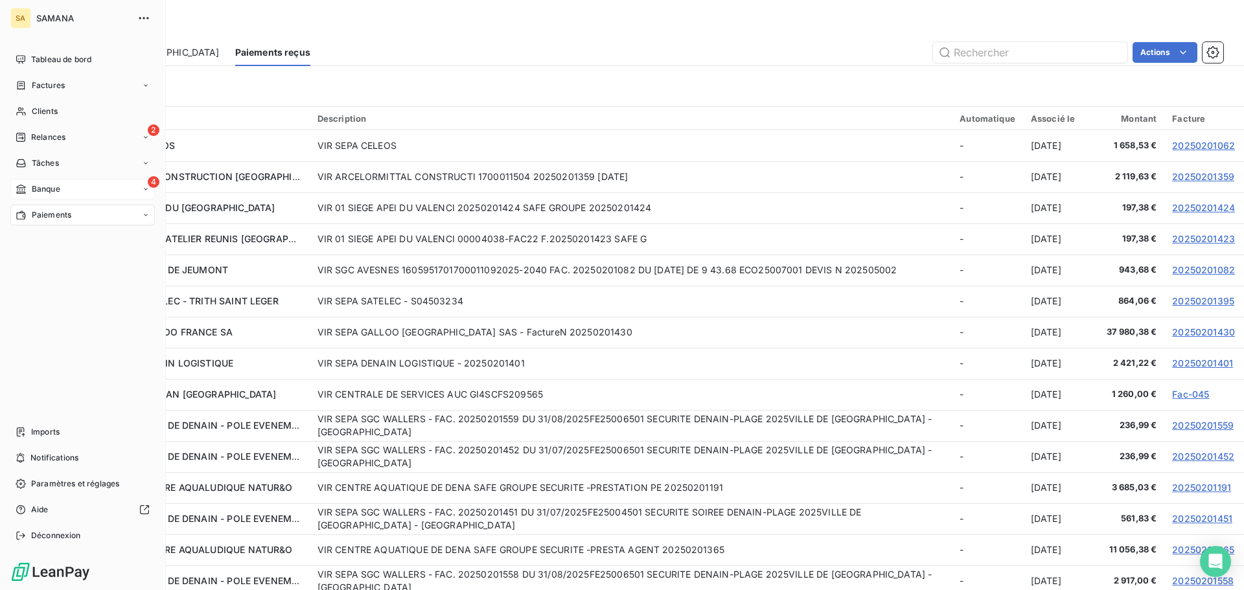
click at [35, 191] on span "Banque" at bounding box center [46, 189] width 29 height 12
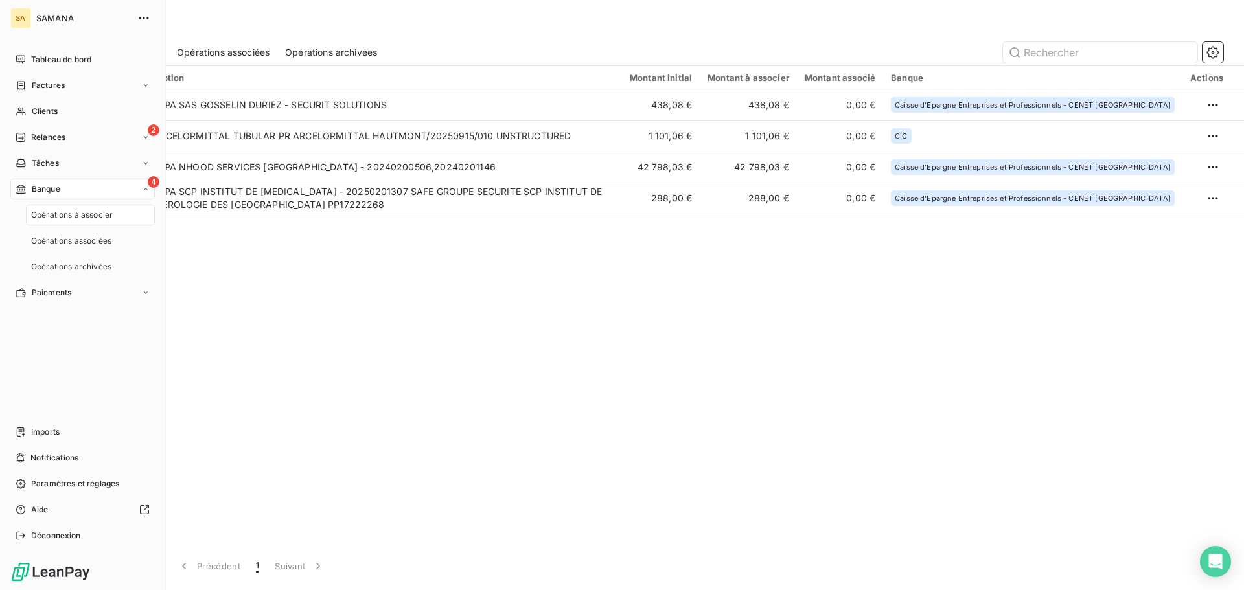
click at [35, 191] on span "Banque" at bounding box center [46, 189] width 29 height 12
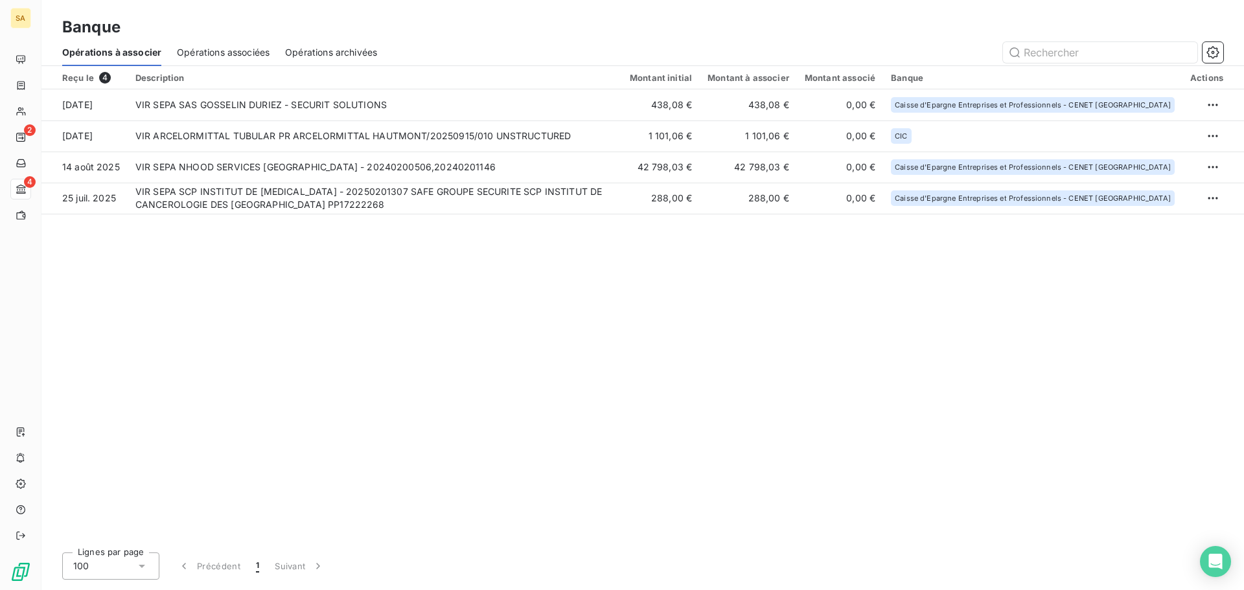
click at [216, 47] on span "Opérations associées" at bounding box center [223, 52] width 93 height 13
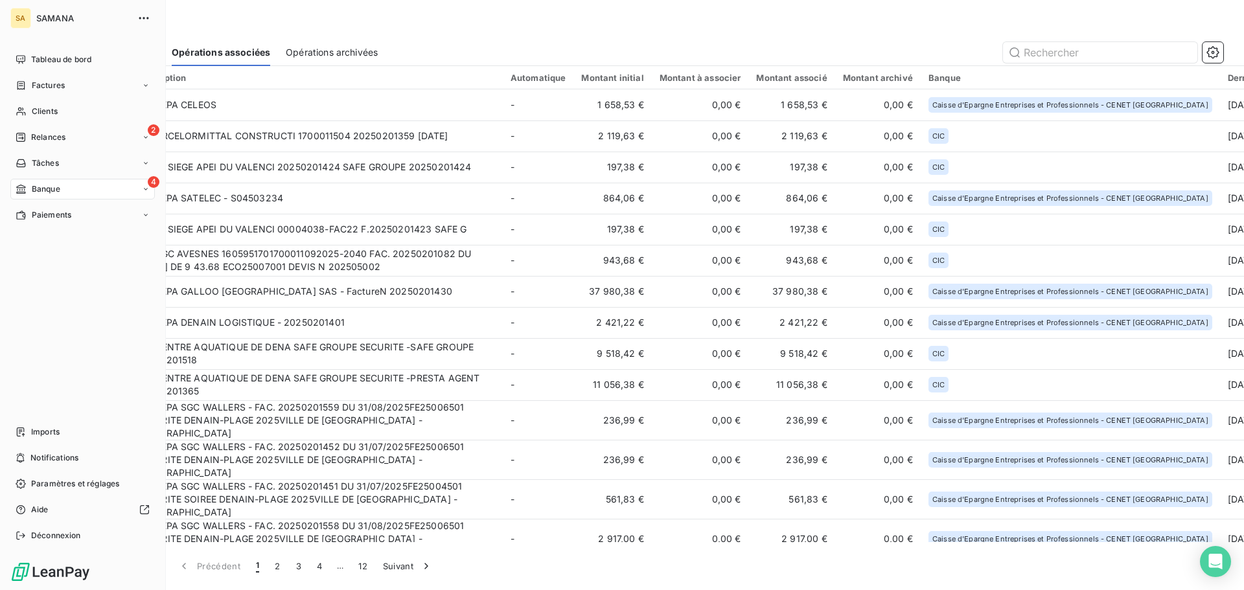
click at [51, 189] on span "Banque" at bounding box center [46, 189] width 29 height 12
click at [67, 216] on span "Opérations à associer" at bounding box center [72, 215] width 82 height 12
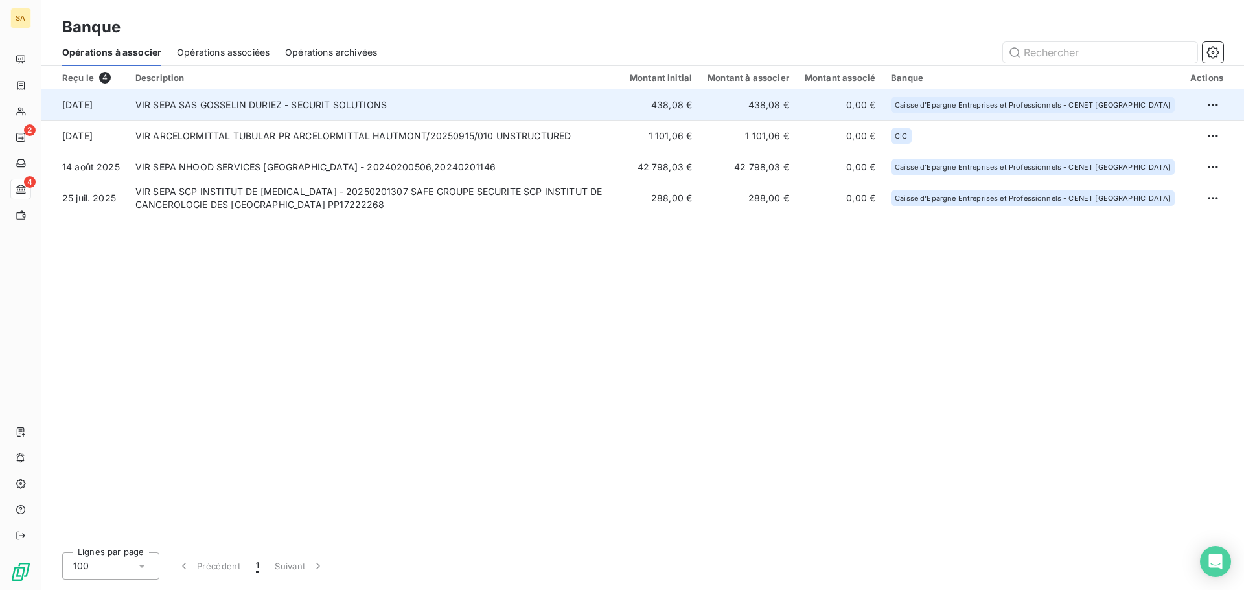
click at [462, 109] on td "VIR SEPA SAS GOSSELIN DURIEZ - SECURIT SOLUTIONS" at bounding box center [375, 104] width 494 height 31
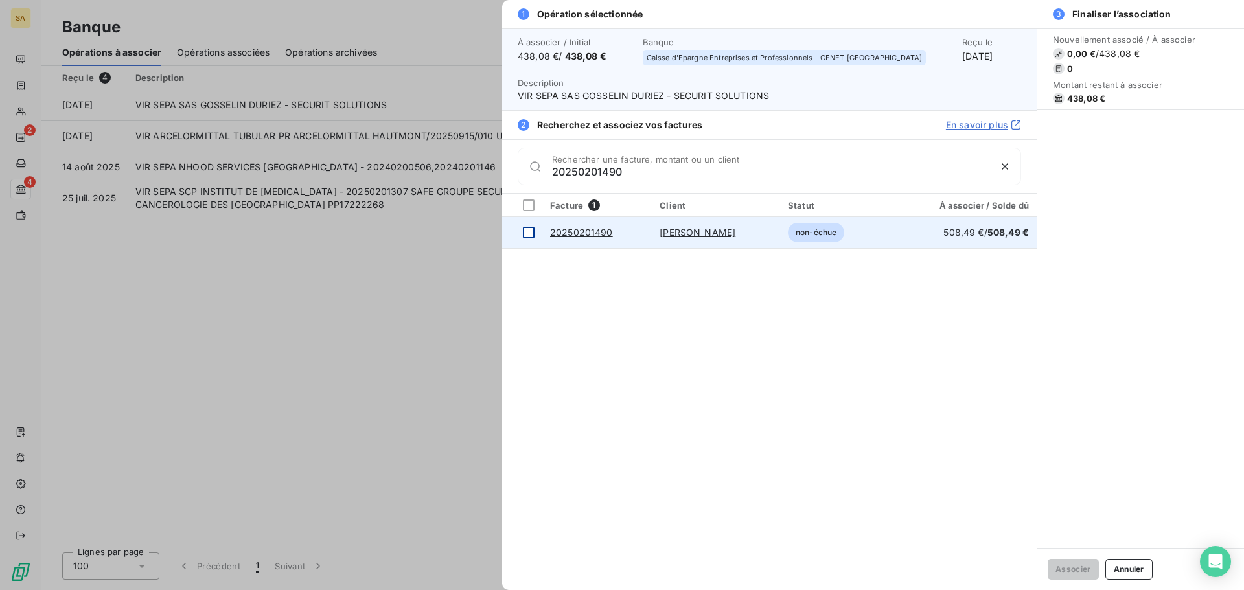
type input "20250201490"
click at [530, 234] on div at bounding box center [529, 233] width 12 height 12
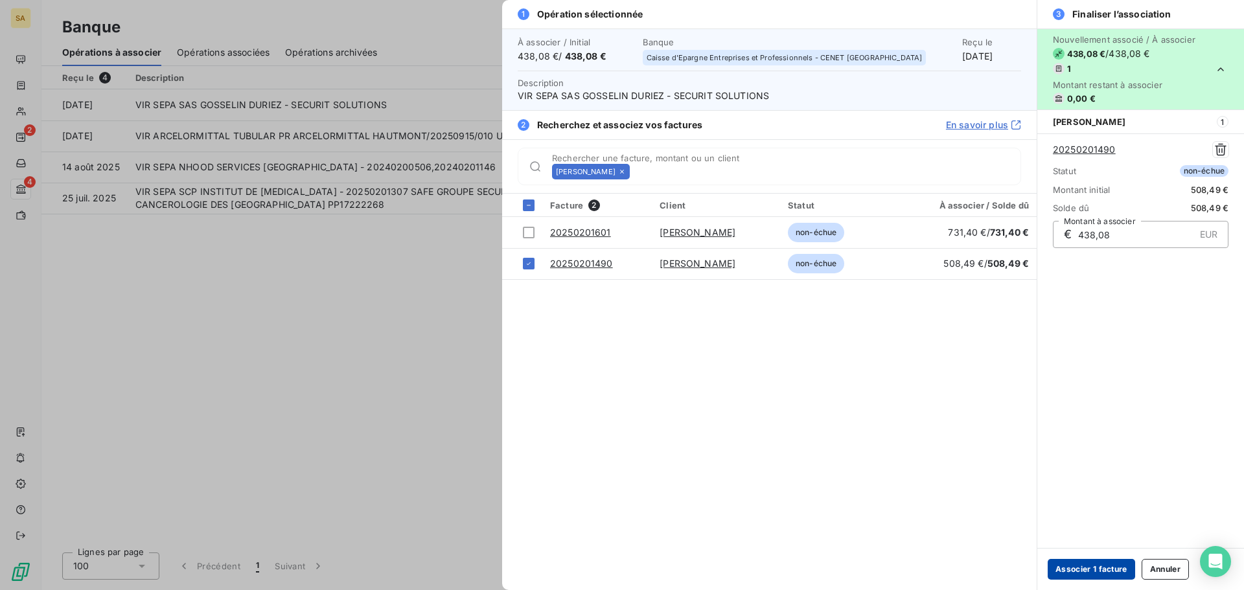
click at [1113, 564] on button "Associer 1 facture" at bounding box center [1091, 569] width 87 height 21
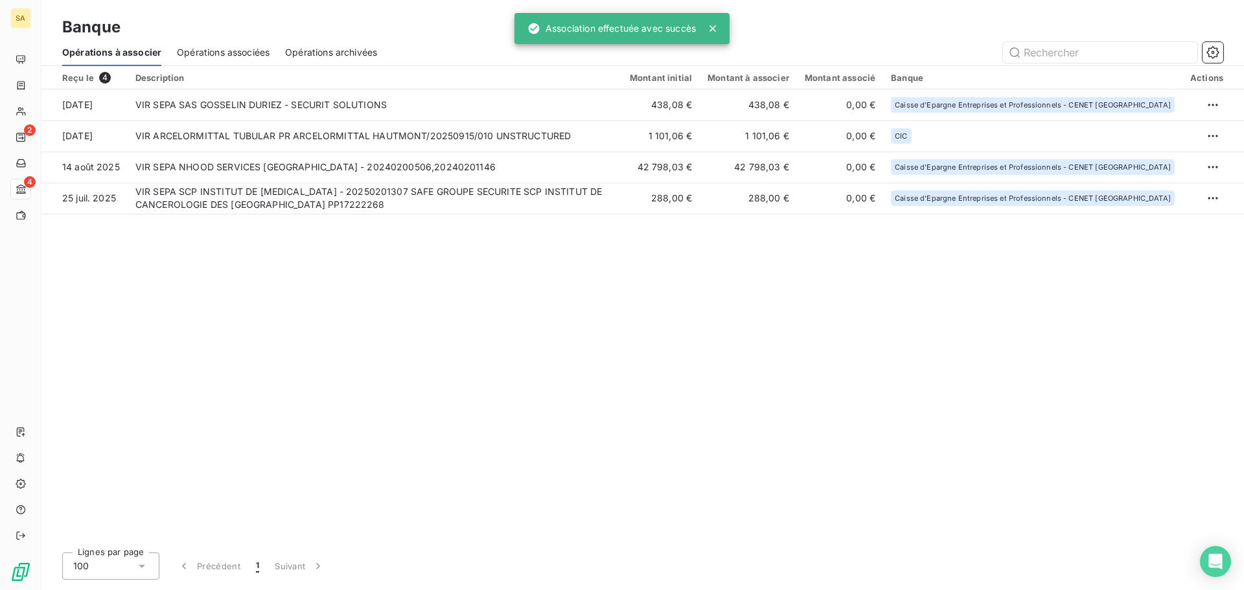
click at [470, 299] on div "Reçu le 4 Description Montant initial Montant à associer Montant associé Banque…" at bounding box center [642, 304] width 1203 height 476
